Goal: Task Accomplishment & Management: Complete application form

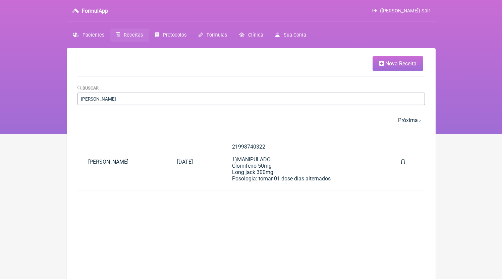
click at [394, 61] on span "Nova Receita" at bounding box center [400, 63] width 31 height 6
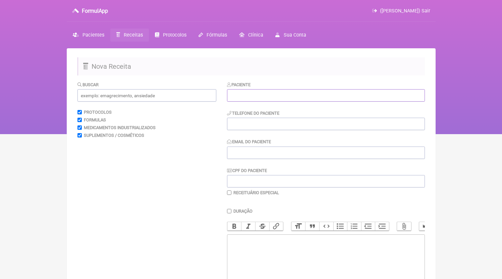
click at [249, 92] on input "text" at bounding box center [326, 95] width 198 height 12
click at [251, 88] on div "Paciente" at bounding box center [326, 91] width 198 height 20
click at [252, 94] on input "text" at bounding box center [326, 95] width 198 height 12
paste input "[PERSON_NAME]"
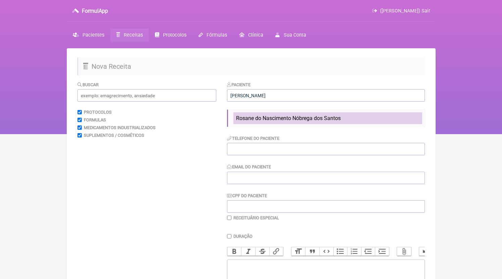
click at [321, 123] on li "Rosane do Nascimento Nóbrega dos Santos" at bounding box center [327, 118] width 189 height 12
type input "Rosane do Nascimento Nóbrega dos Santos"
type input "21996505459"
type input "[EMAIL_ADDRESS][DOMAIN_NAME]"
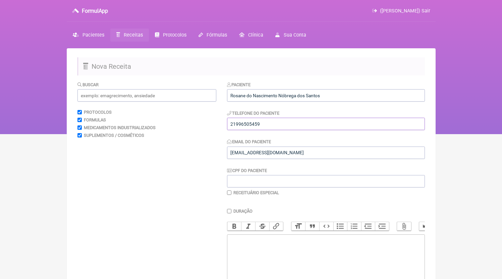
click at [305, 125] on input "21996505459" at bounding box center [326, 124] width 198 height 12
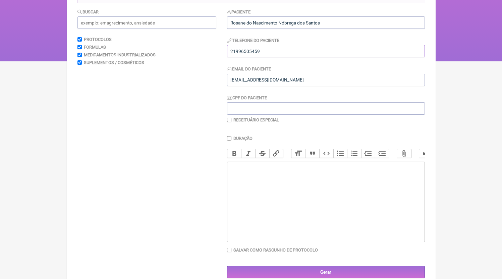
scroll to position [90, 0]
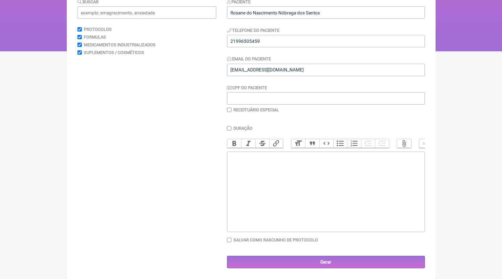
click at [284, 173] on trix-editor at bounding box center [326, 192] width 198 height 80
paste trix-editor "<div>21996505459</div>"
paste trix-editor "<div>21996505459<br><br>1)MANIPULADO<br>[MEDICAL_DATA] 1,5% (15mg)<br>[MEDICAL_…"
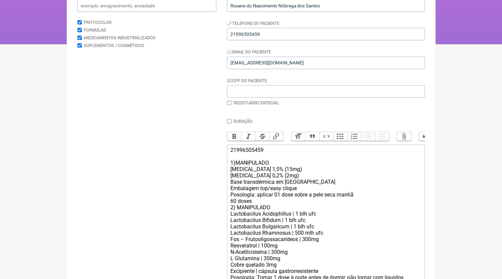
scroll to position [103, 0]
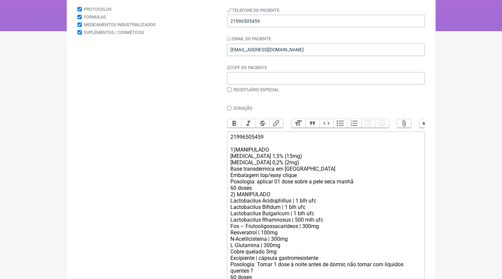
click at [261, 194] on div "21996505459 1)MANIPULADO [MEDICAL_DATA] 1,5% (15mg) [MEDICAL_DATA] 0,2% (2mg) B…" at bounding box center [325, 223] width 190 height 178
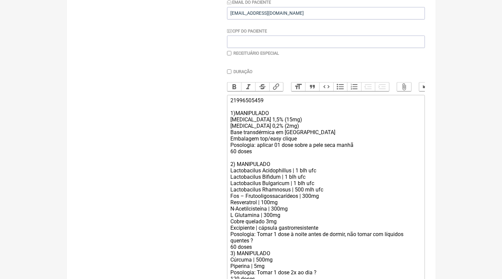
scroll to position [172, 0]
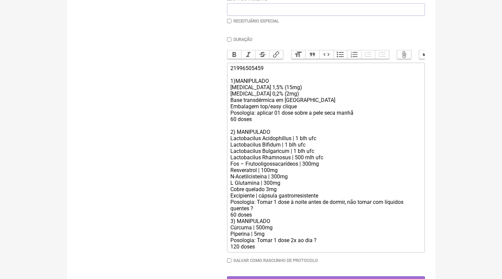
click at [259, 216] on div "21996505459 1)MANIPULADO [MEDICAL_DATA] 1,5% (15mg) [MEDICAL_DATA] 0,2% (2mg) B…" at bounding box center [325, 157] width 190 height 185
drag, startPoint x: 233, startPoint y: 129, endPoint x: 229, endPoint y: 129, distance: 4.0
click at [229, 129] on trix-editor "21996505459 1)MANIPULADO [MEDICAL_DATA] 1,5% (15mg) [MEDICAL_DATA] 0,2% (2mg) B…" at bounding box center [326, 158] width 198 height 190
click at [232, 127] on div "21996505459 1)MANIPULADO [MEDICAL_DATA] 1,5% (15mg) [MEDICAL_DATA] 0,2% (2mg) B…" at bounding box center [325, 157] width 190 height 185
drag, startPoint x: 233, startPoint y: 127, endPoint x: 229, endPoint y: 127, distance: 4.0
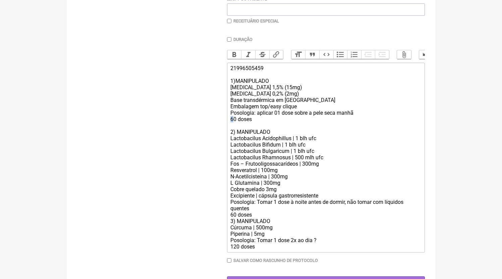
click at [229, 127] on trix-editor "21996505459 1)MANIPULADO [MEDICAL_DATA] 1,5% (15mg) [MEDICAL_DATA] 0,2% (2mg) B…" at bounding box center [326, 158] width 198 height 190
drag, startPoint x: 233, startPoint y: 221, endPoint x: 229, endPoint y: 221, distance: 3.7
click at [229, 221] on trix-editor "21996505459 1)MANIPULADO [MEDICAL_DATA] 1,5% (15mg) [MEDICAL_DATA] 0,2% (2mg) B…" at bounding box center [326, 158] width 198 height 190
click at [266, 215] on div "21996505459 1)MANIPULADO [MEDICAL_DATA] 1,5% (15mg) [MEDICAL_DATA] 0,2% (2mg) B…" at bounding box center [325, 157] width 190 height 185
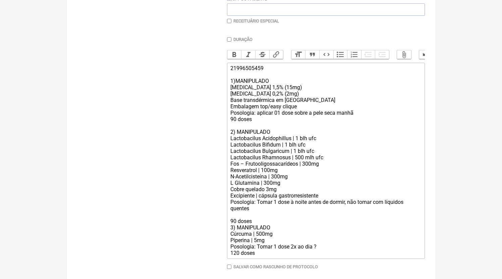
click at [237, 256] on div "21996505459 1)MANIPULADO [MEDICAL_DATA] 1,5% (15mg) [MEDICAL_DATA] 0,2% (2mg) B…" at bounding box center [325, 160] width 190 height 191
click at [320, 251] on div "21996505459 1)MANIPULADO [MEDICAL_DATA] 1,5% (15mg) [MEDICAL_DATA] 0,2% (2mg) B…" at bounding box center [325, 160] width 190 height 191
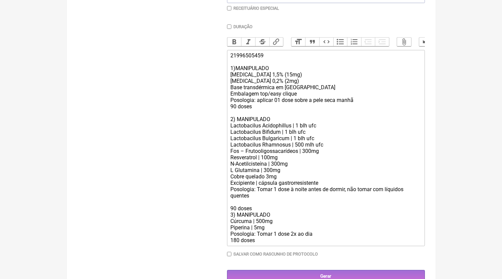
scroll to position [190, 0]
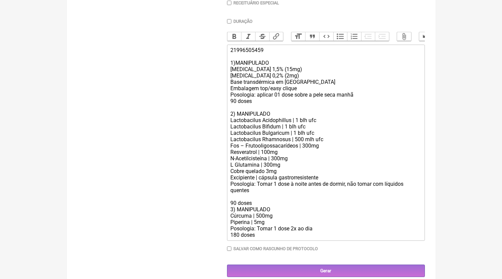
click at [250, 205] on div "21996505459 1)MANIPULADO [MEDICAL_DATA] 1,5% (15mg) [MEDICAL_DATA] 0,2% (2mg) B…" at bounding box center [325, 142] width 190 height 191
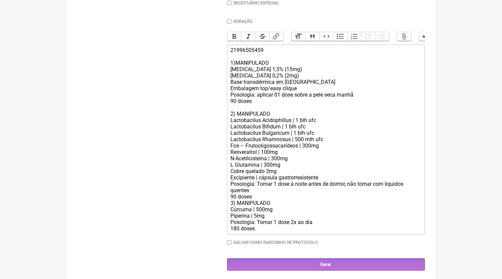
click at [260, 202] on div "21996505459 1)MANIPULADO [MEDICAL_DATA] 1,5% (15mg) [MEDICAL_DATA] 0,2% (2mg) B…" at bounding box center [325, 139] width 190 height 185
type trix-editor "<div>21996505459<br><br>1)MANIPULADO<br>[MEDICAL_DATA] 1,5% (15mg)<br>[MEDICAL_…"
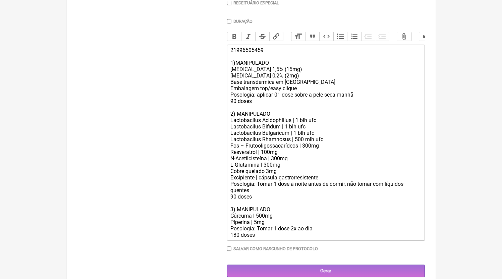
click at [250, 3] on label "Receituário Especial" at bounding box center [256, 2] width 46 height 5
checkbox input "true"
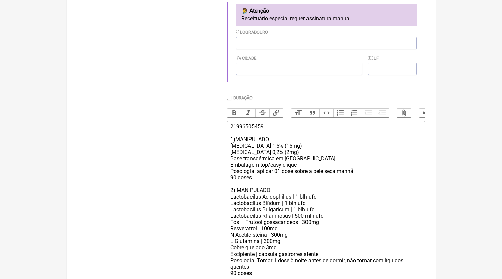
scroll to position [292, 0]
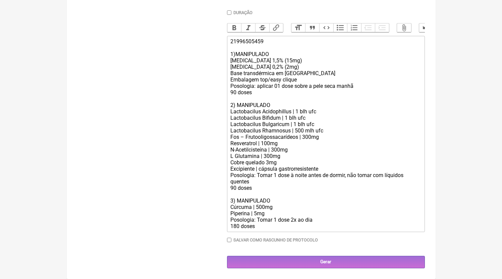
drag, startPoint x: 272, startPoint y: 234, endPoint x: 274, endPoint y: 244, distance: 10.0
click at [274, 244] on div "Duração Duração de 30 dias Bold Italic Strikethrough Link Heading Quote Code Bu…" at bounding box center [326, 128] width 198 height 237
click at [271, 231] on trix-editor "21996505459 1)MANIPULADO [MEDICAL_DATA] 1,5% (15mg) [MEDICAL_DATA] 0,2% (2mg) B…" at bounding box center [326, 134] width 198 height 196
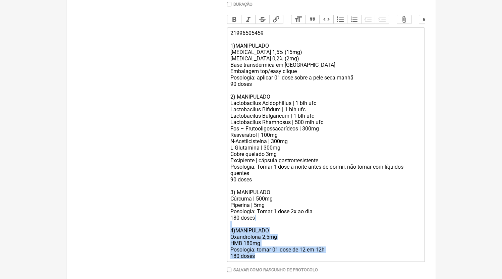
paste trix-editor "21996505459<br><br>1)MANIPULADO<br>[MEDICAL_DATA] 1,5% (15mg)<br>[MEDICAL_DATA]…"
copy div "4)MANIPULADO Oxandrolona 2,5mg HMB 180mg Posologia: tomar 01 dose de 12 em 12h …"
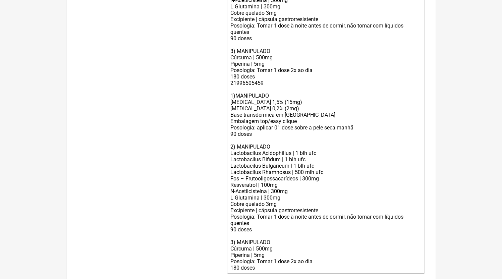
scroll to position [330, 0]
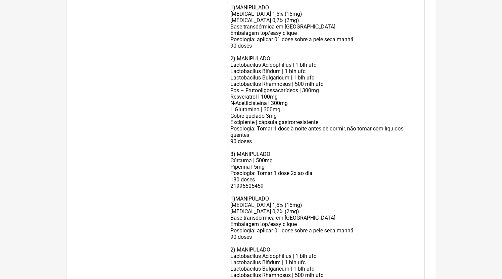
type trix-editor "<div>21996505459<br><br>1)MANIPULADO<br>[MEDICAL_DATA] 1,5% (15mg)<br>[MEDICAL_…"
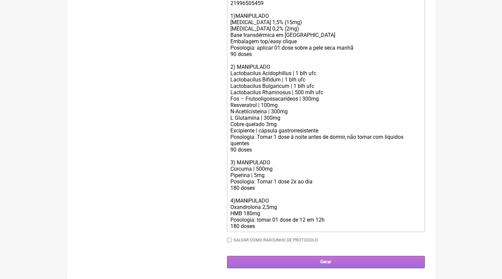
click at [308, 268] on input "Gerar" at bounding box center [326, 262] width 198 height 12
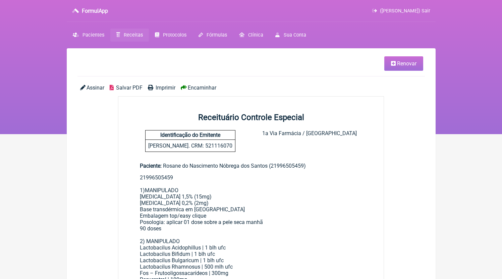
click at [120, 91] on div "Assinar Salvar PDF Imprimir Encaminhar" at bounding box center [250, 90] width 347 height 12
click at [122, 88] on span "Salvar PDF" at bounding box center [129, 87] width 26 height 6
